Goal: Check status: Check status

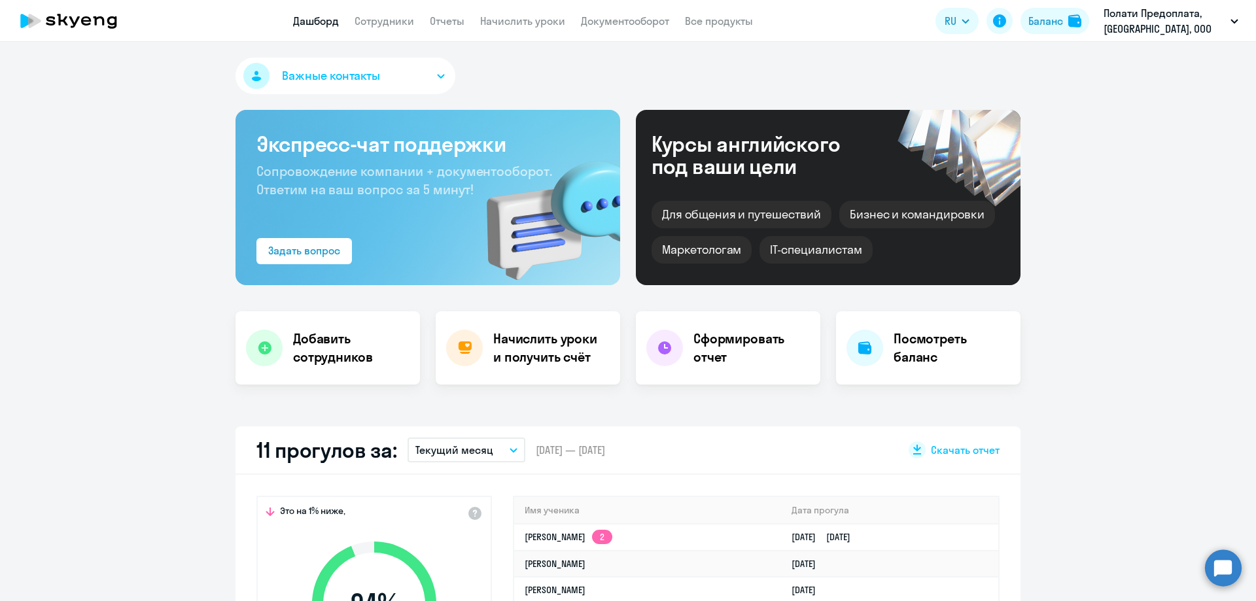
select select "30"
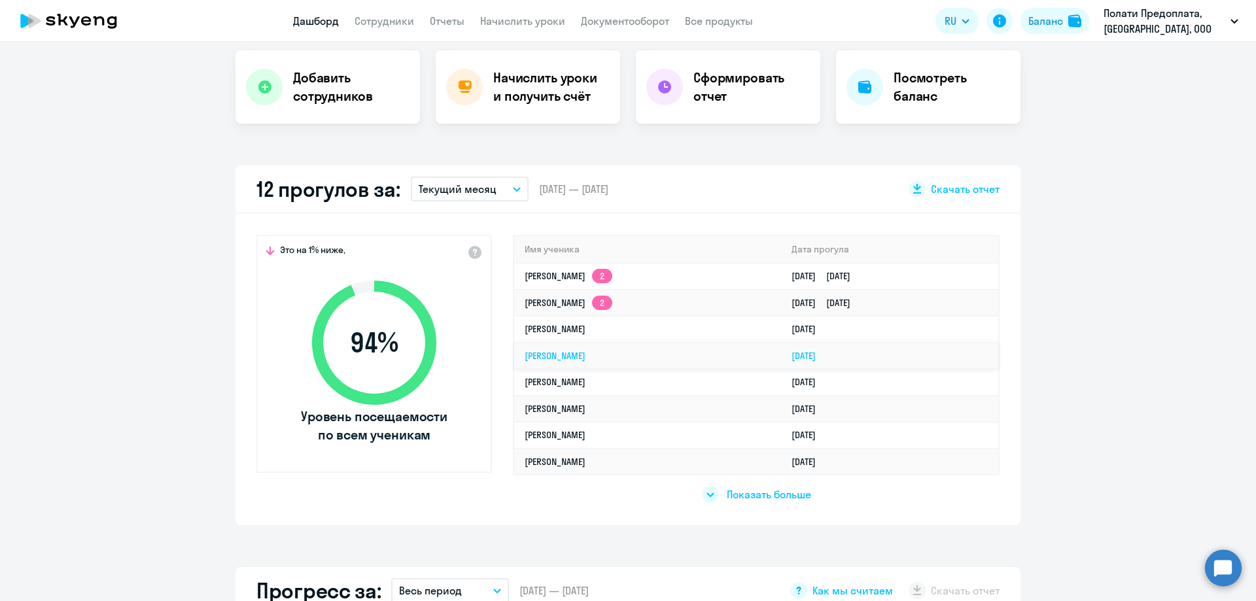
scroll to position [262, 0]
click at [597, 280] on link "Кирилл Дмитриевич Радкевич 2" at bounding box center [569, 276] width 88 height 12
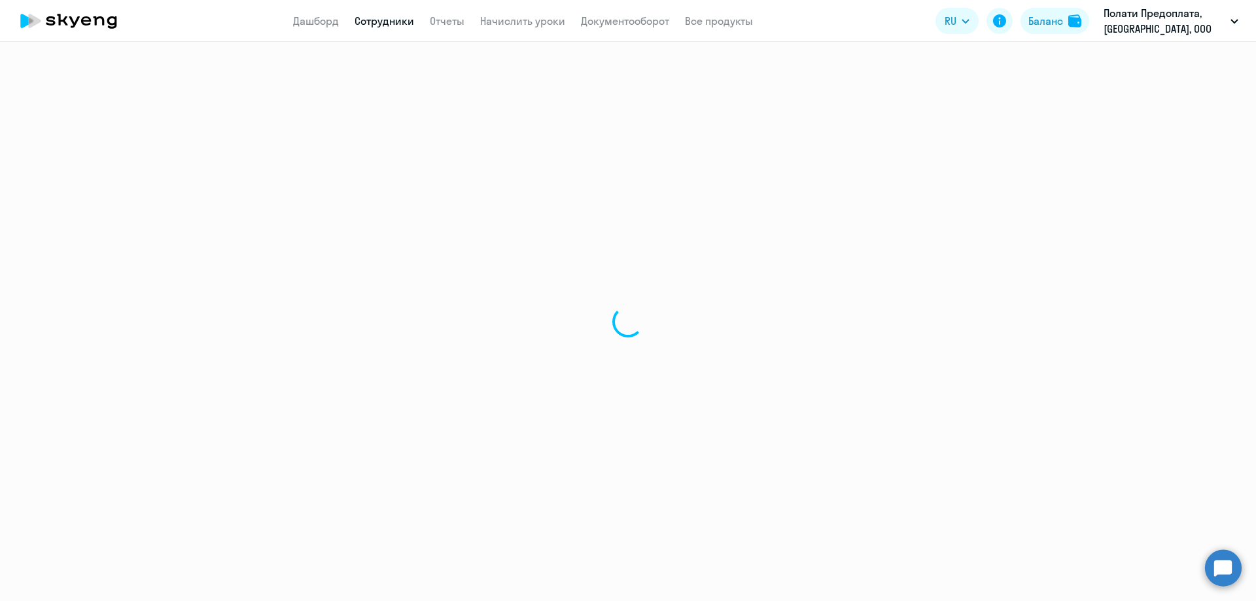
select select "english"
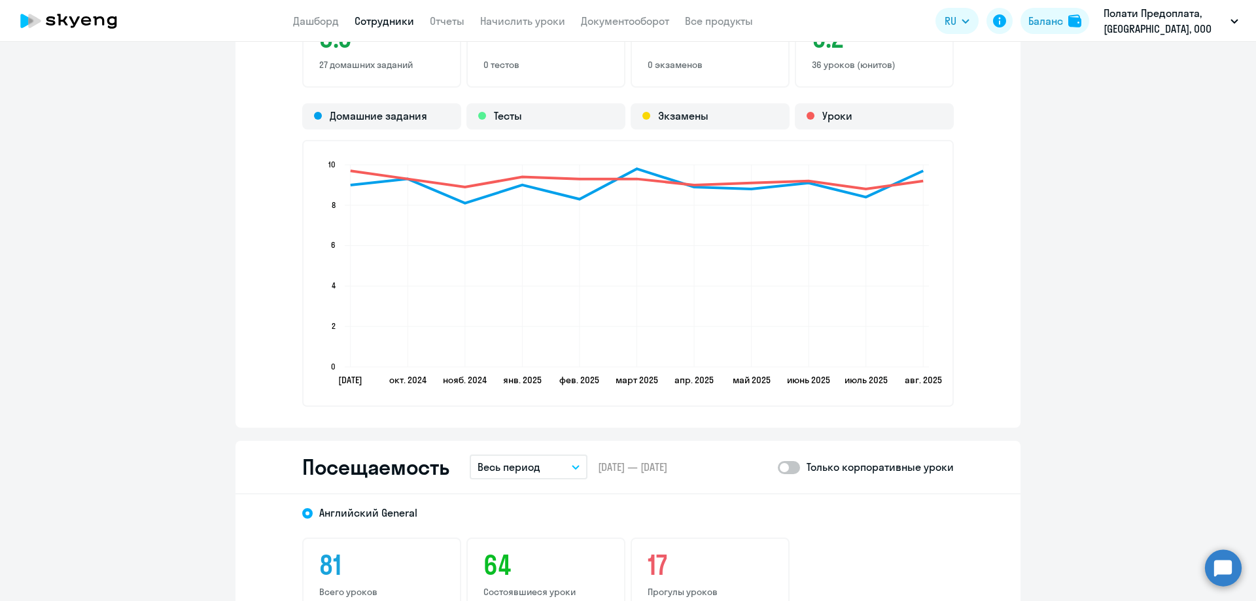
scroll to position [1701, 0]
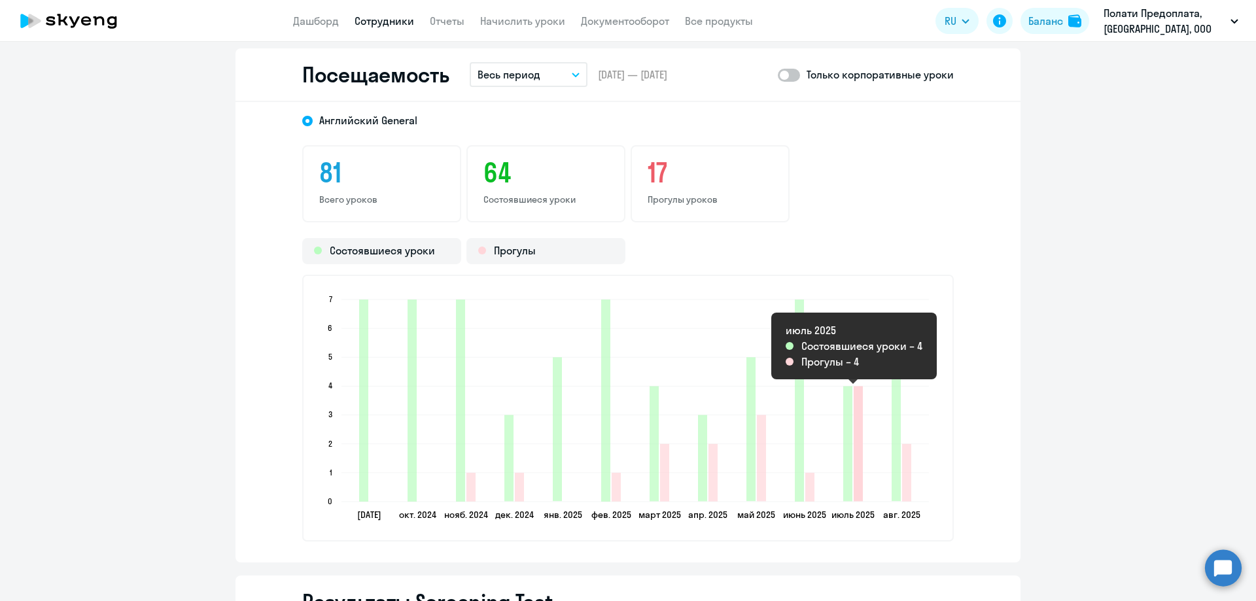
click at [854, 473] on icon "2025-07-21T21:00:00.000Z Прогулы 4" at bounding box center [858, 443] width 9 height 115
click at [855, 470] on icon "2025-07-21T21:00:00.000Z Прогулы 4" at bounding box center [858, 443] width 9 height 115
click at [843, 459] on icon "2025-07-21T21:00:00.000Z Состоявшиеся уроки 4" at bounding box center [847, 443] width 9 height 115
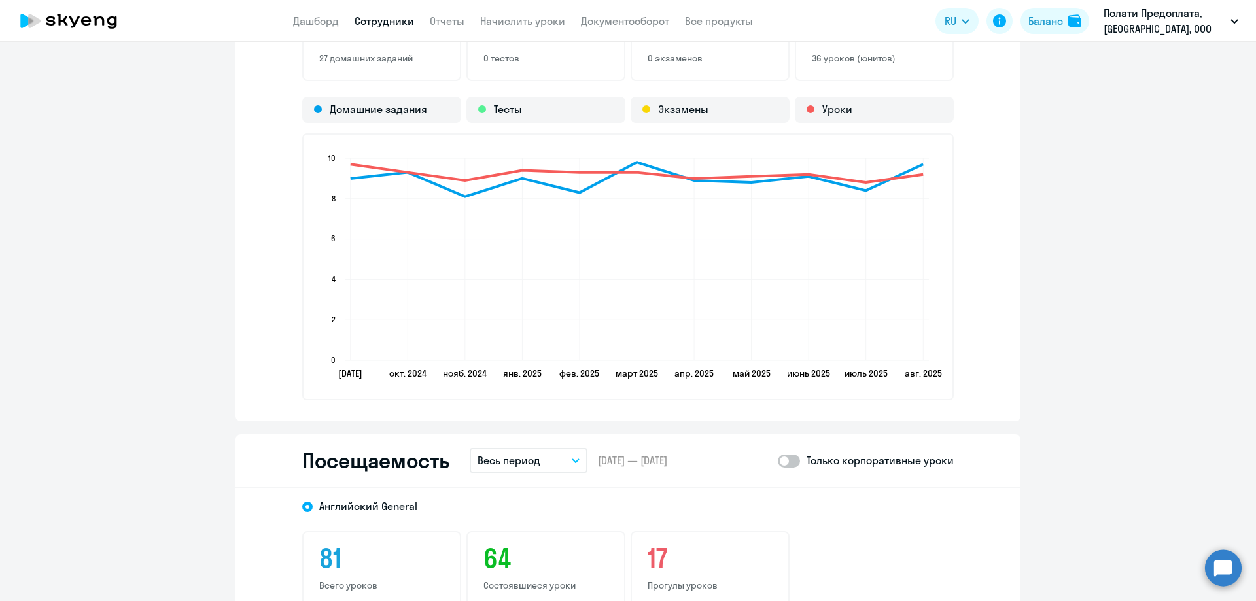
scroll to position [1184, 0]
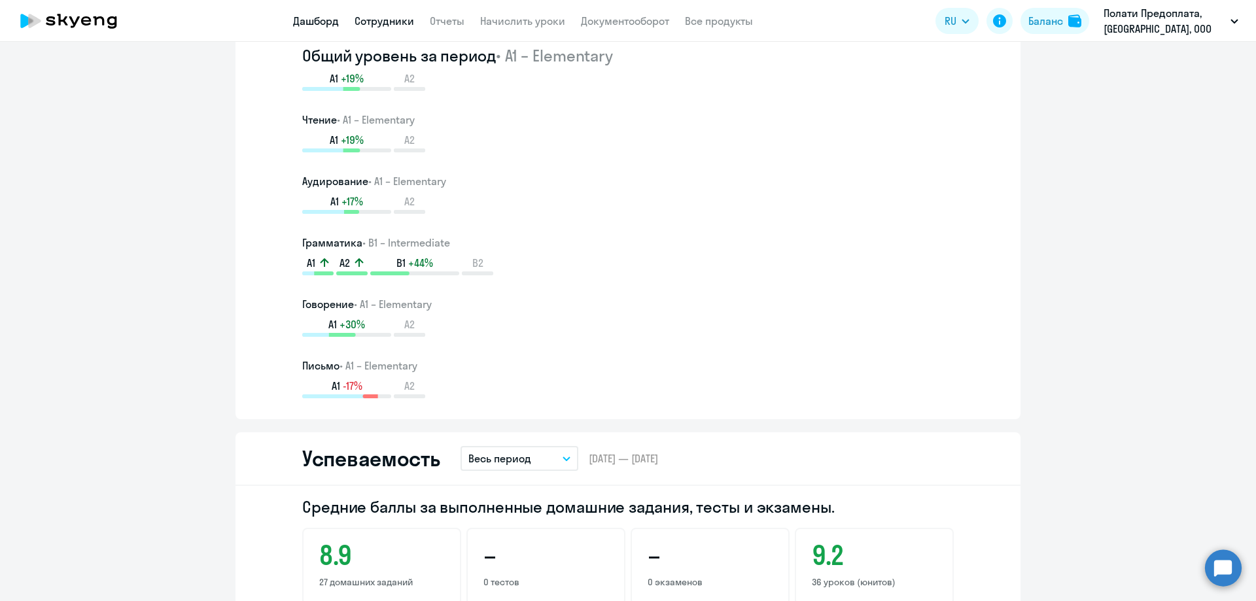
click at [319, 22] on link "Дашборд" at bounding box center [316, 20] width 46 height 13
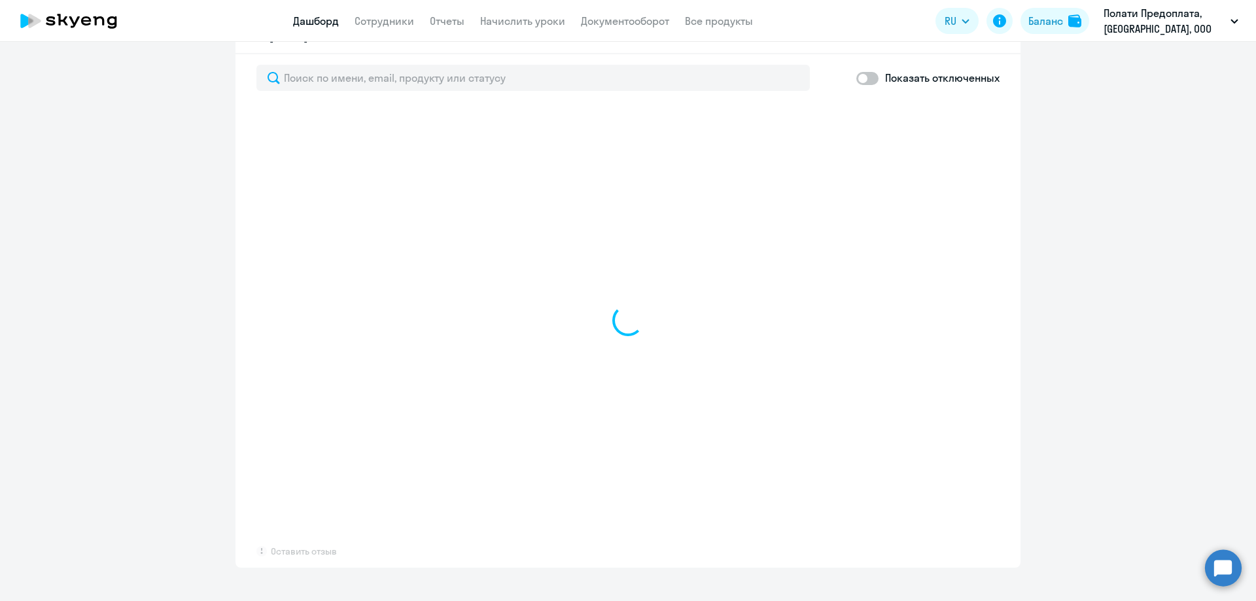
scroll to position [822, 0]
select select "30"
